Goal: Transaction & Acquisition: Purchase product/service

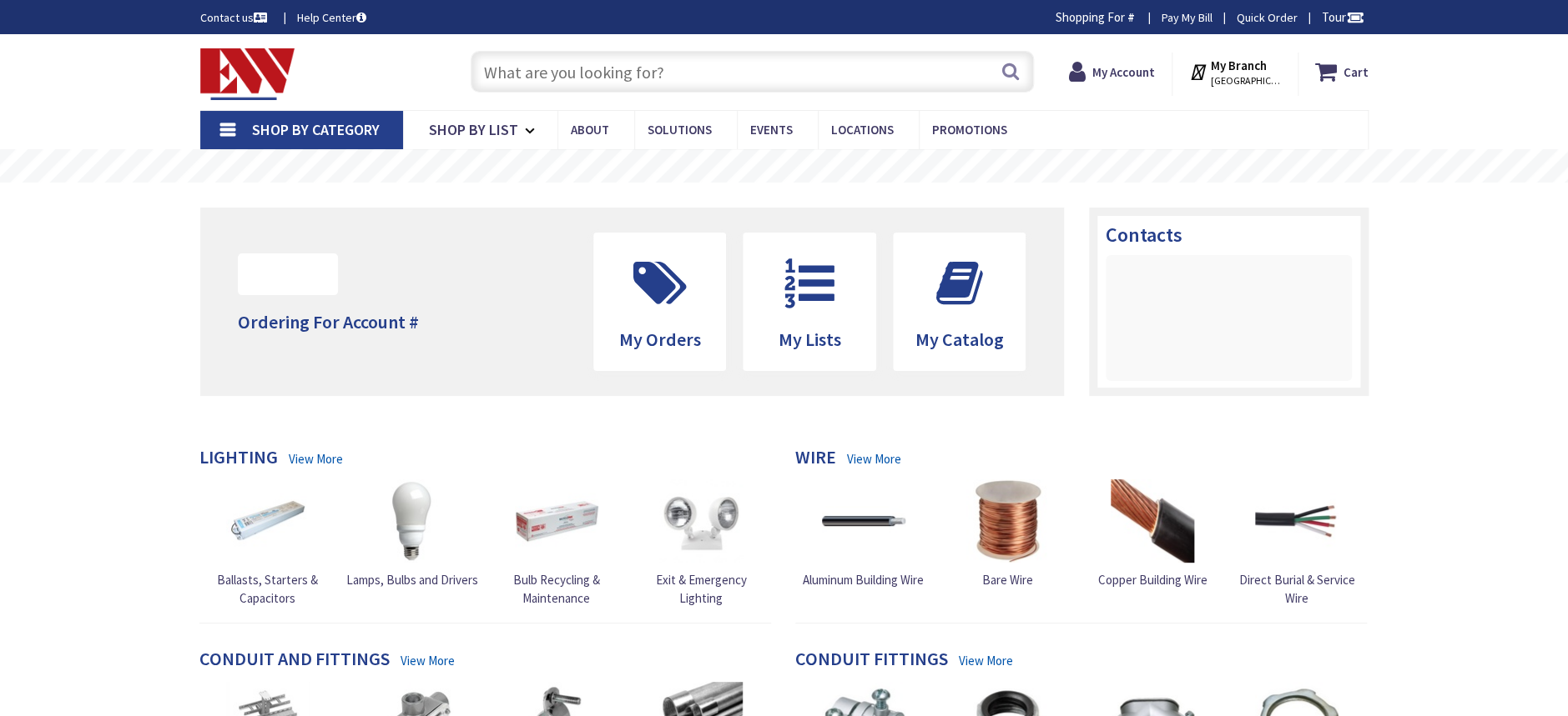
type input "[GEOGRAPHIC_DATA], [GEOGRAPHIC_DATA]"
click at [701, 70] on input "text" at bounding box center [752, 72] width 563 height 42
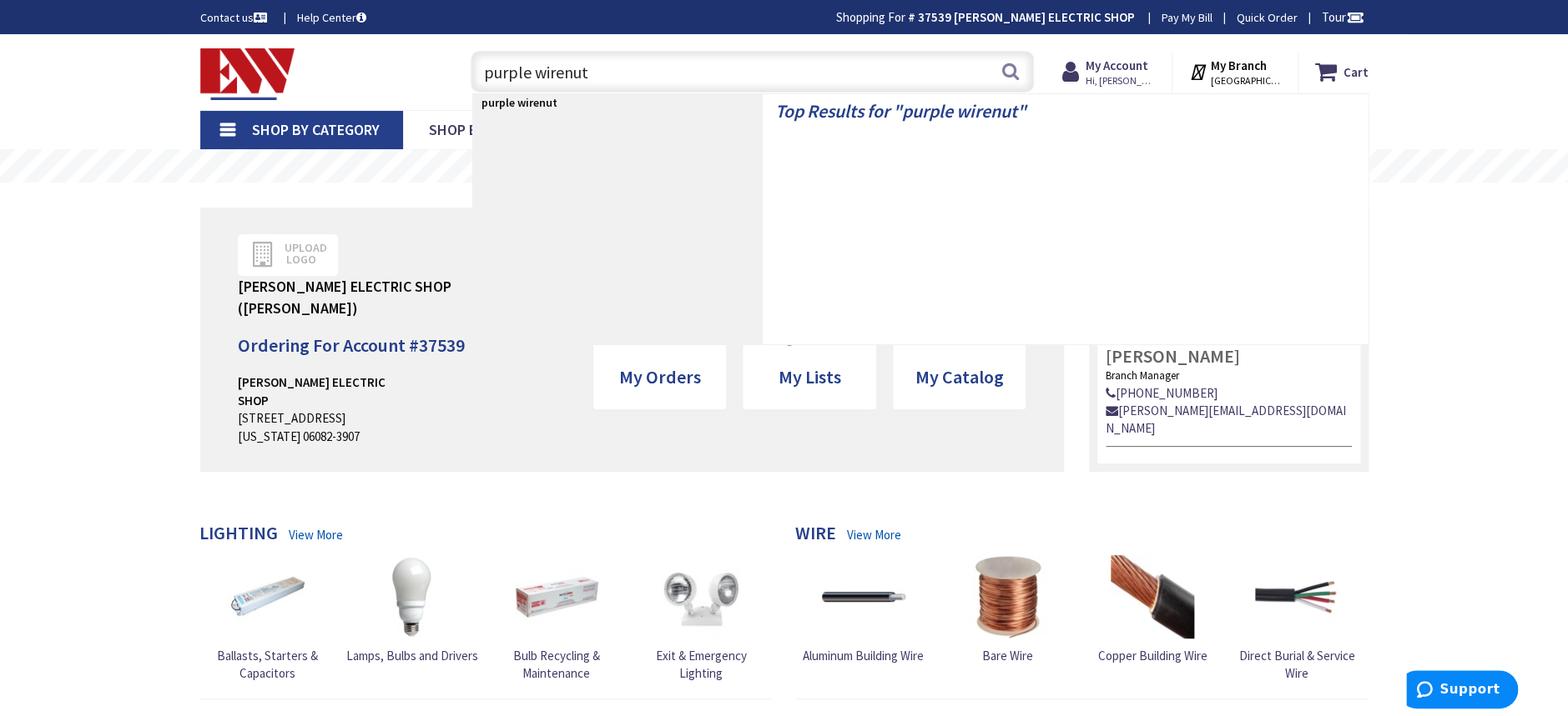
type input "purple wirenuts"
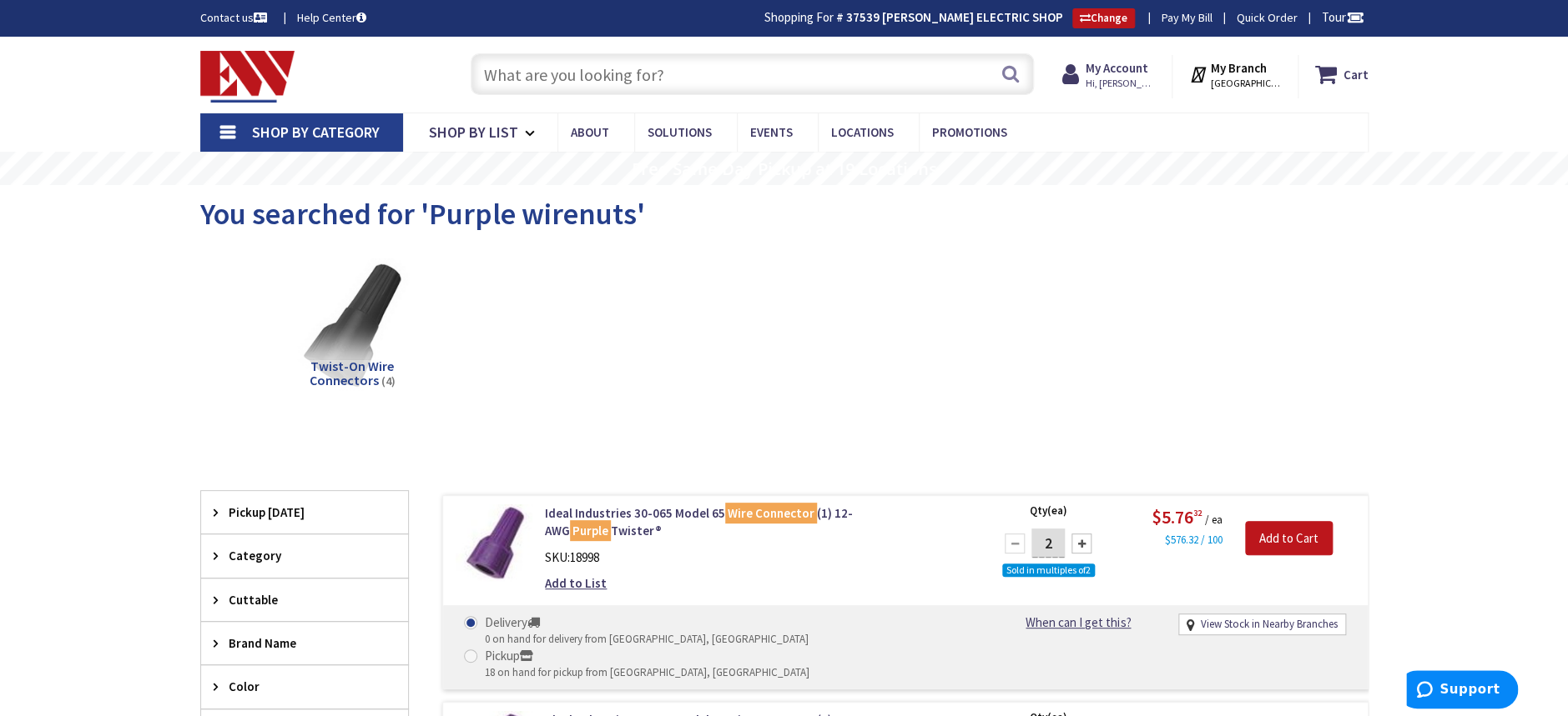
click at [585, 84] on input "text" at bounding box center [752, 75] width 563 height 42
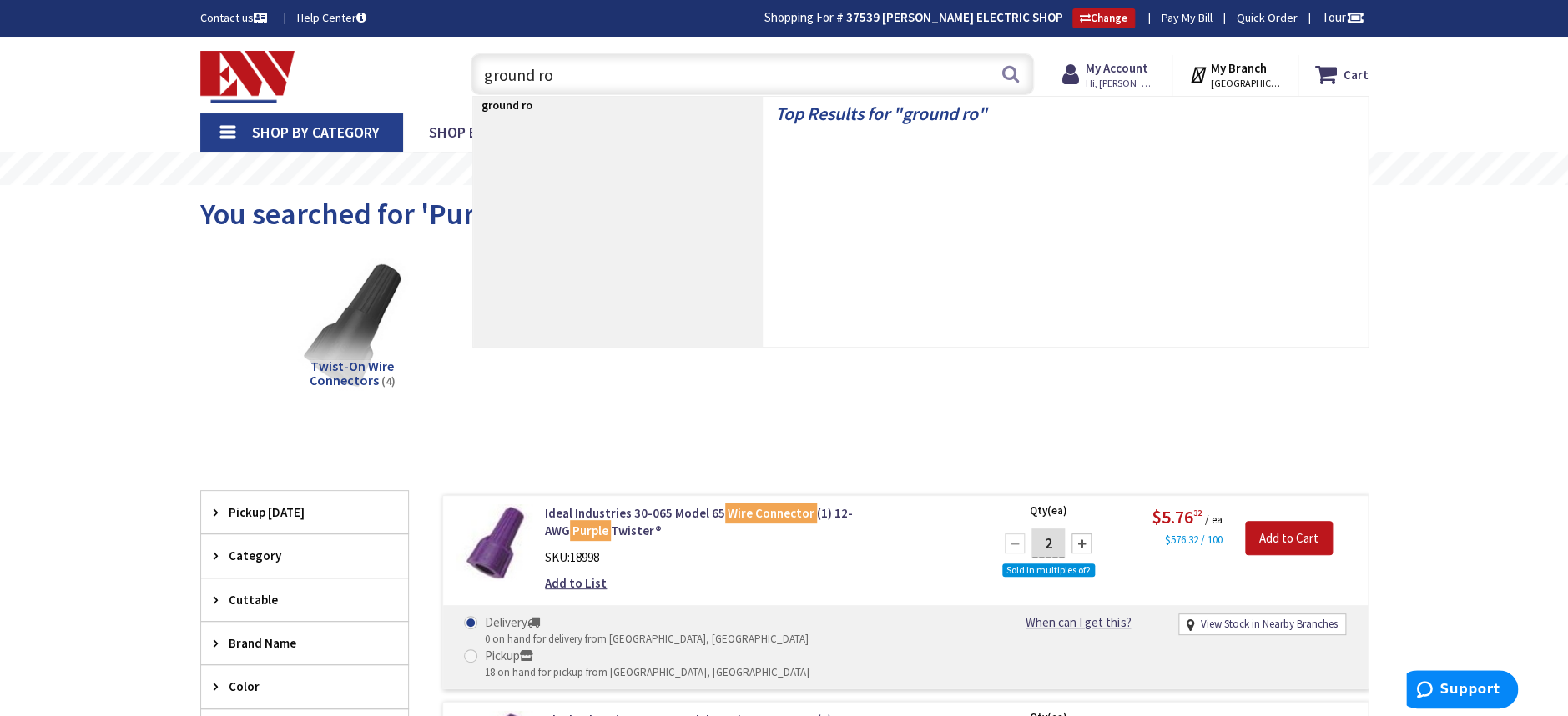
type input "ground rod"
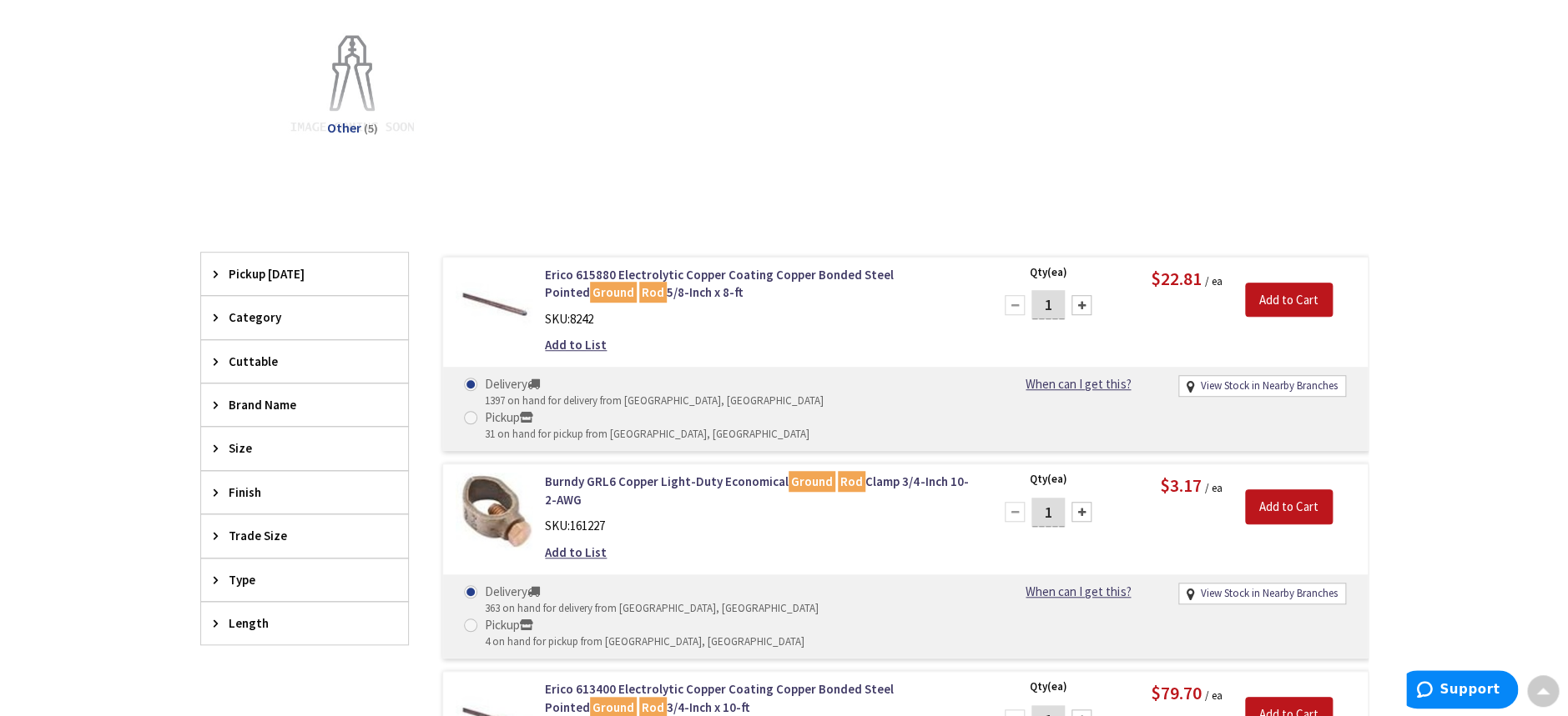
scroll to position [447, 0]
